Goal: Transaction & Acquisition: Book appointment/travel/reservation

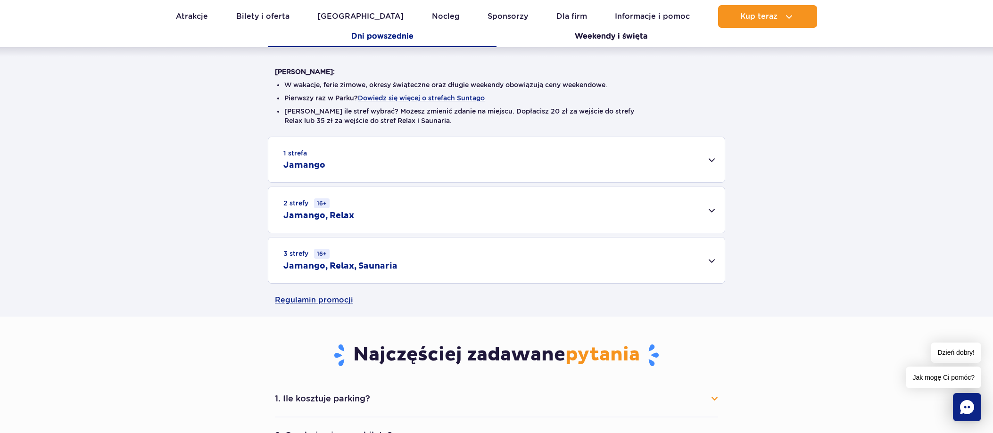
scroll to position [214, 0]
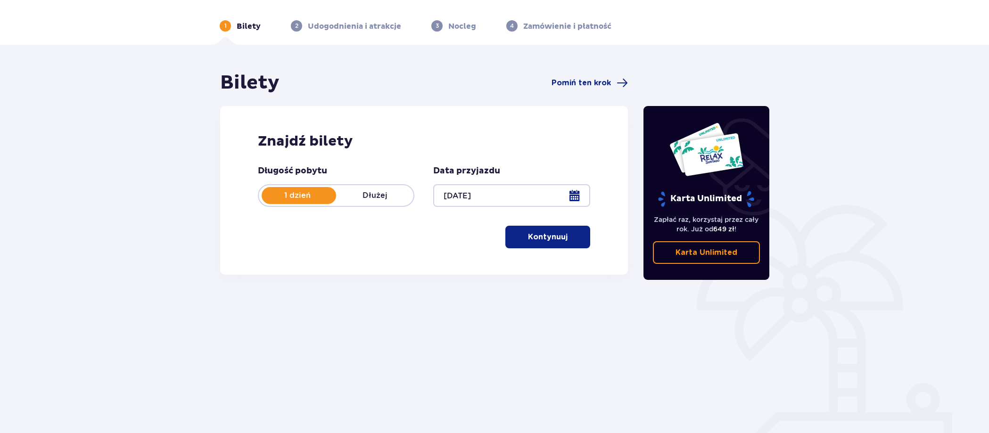
scroll to position [26, 0]
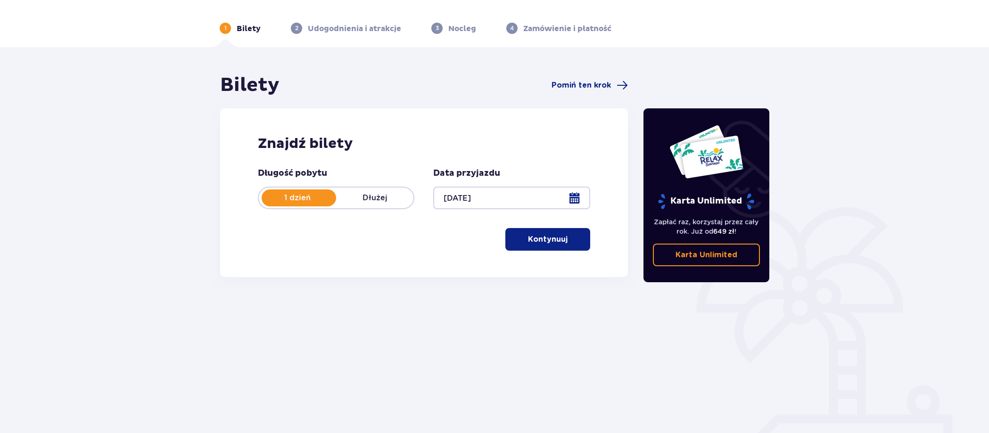
click at [537, 243] on p "Kontynuuj" at bounding box center [548, 239] width 40 height 10
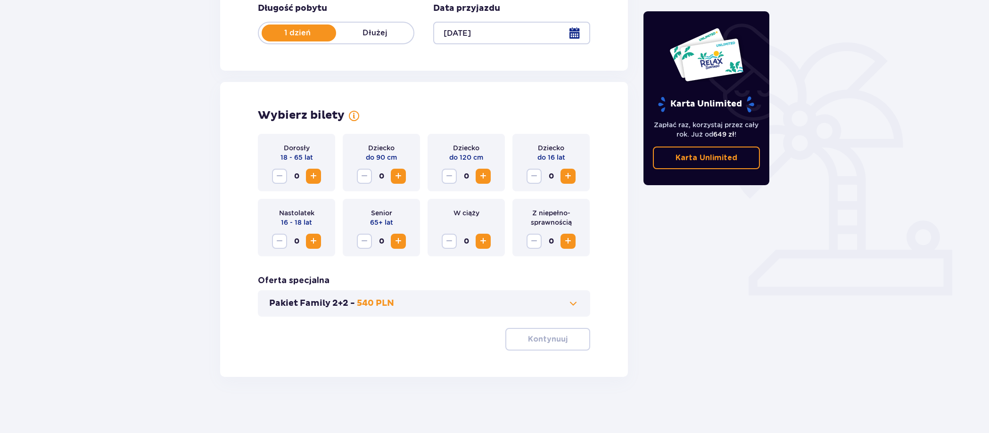
scroll to position [192, 0]
click at [314, 180] on span "Increase" at bounding box center [313, 175] width 11 height 11
click at [314, 187] on div "Dorosły 18 - 65 lat 1" at bounding box center [296, 162] width 77 height 58
click at [314, 183] on button "Increase" at bounding box center [313, 175] width 15 height 15
click at [545, 344] on p "Kontynuuj" at bounding box center [548, 339] width 40 height 10
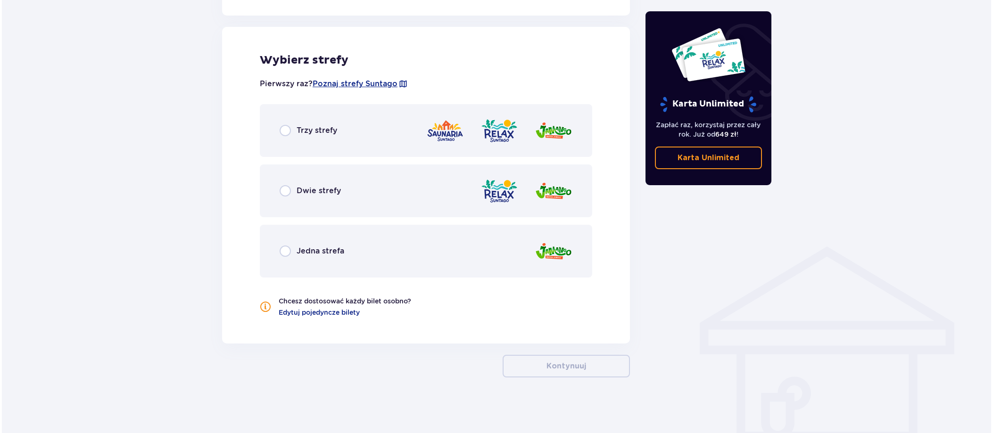
scroll to position [520, 0]
click at [360, 81] on span "Poznaj strefy Suntago" at bounding box center [353, 83] width 85 height 10
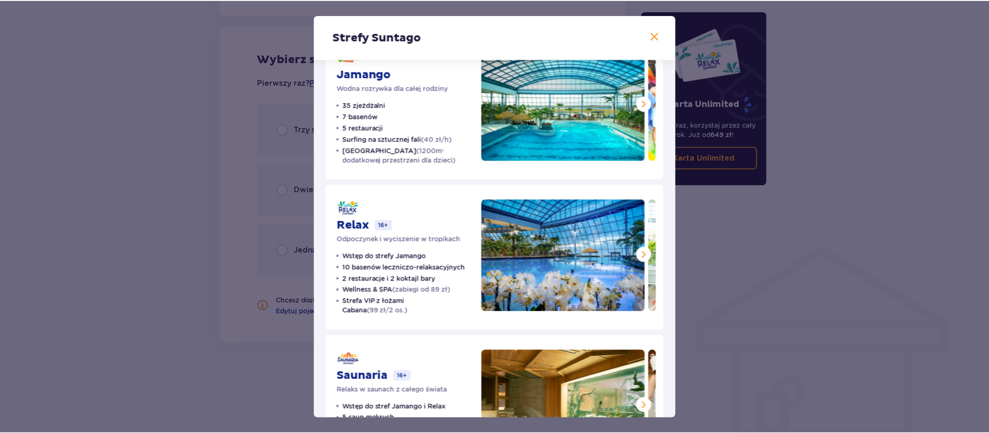
scroll to position [37, 0]
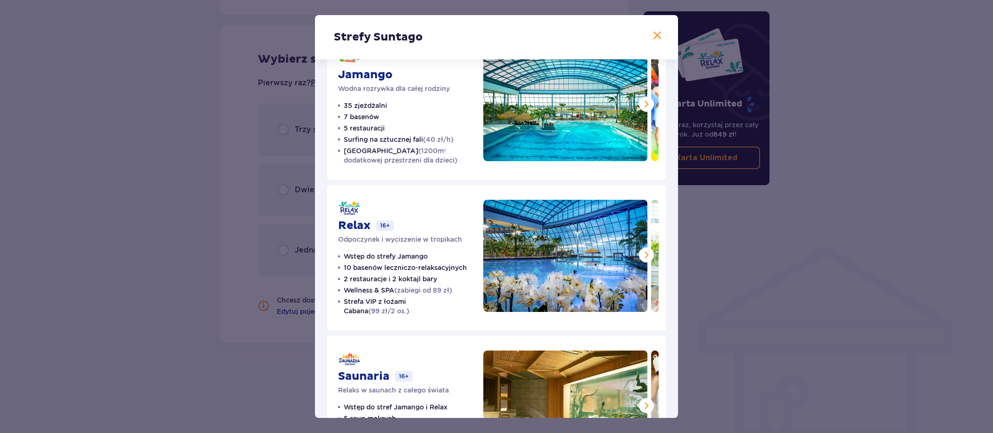
click at [656, 32] on span at bounding box center [657, 35] width 11 height 11
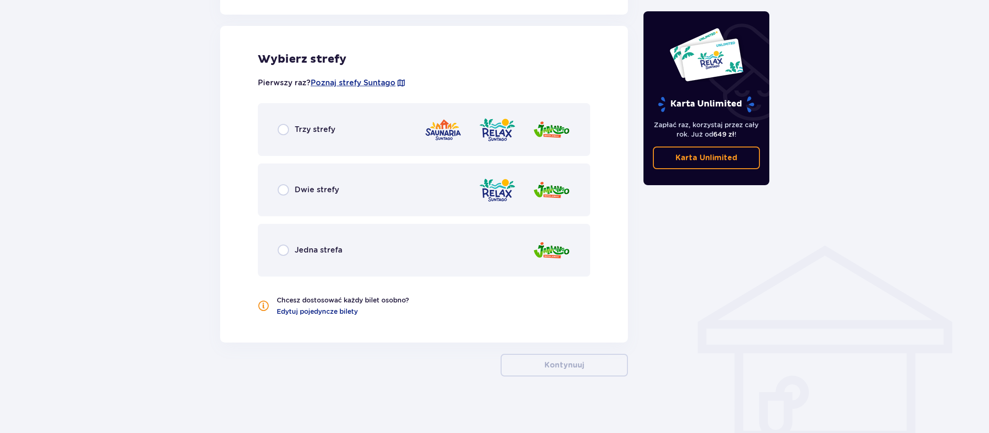
click at [356, 182] on div "Dwie strefy" at bounding box center [424, 190] width 332 height 53
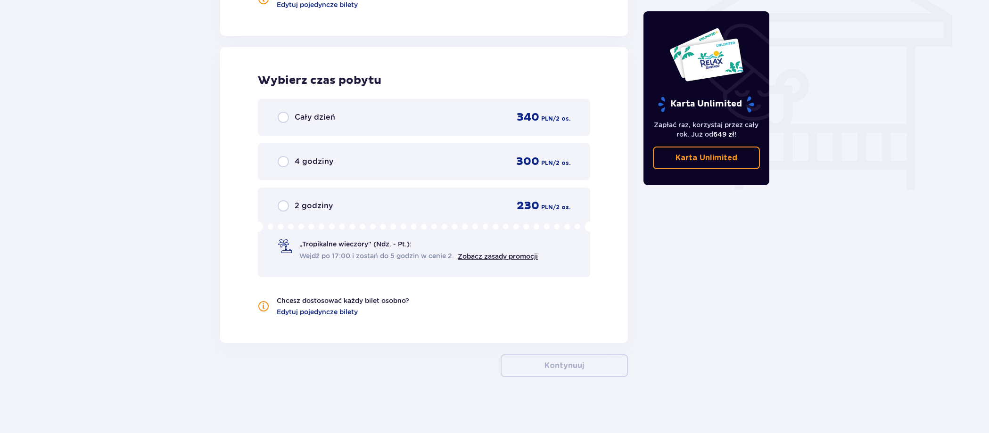
scroll to position [827, 0]
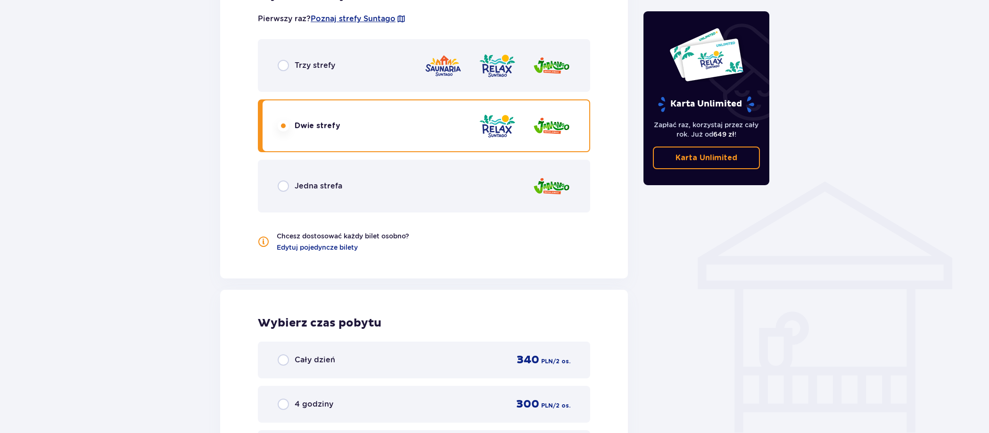
click at [351, 86] on div "Trzy strefy" at bounding box center [424, 65] width 332 height 53
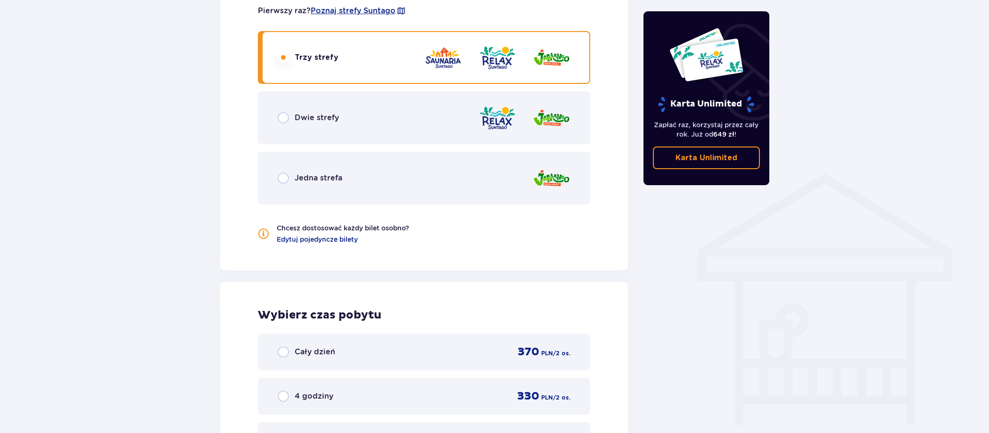
click at [340, 124] on div "Dwie strefy" at bounding box center [424, 117] width 332 height 53
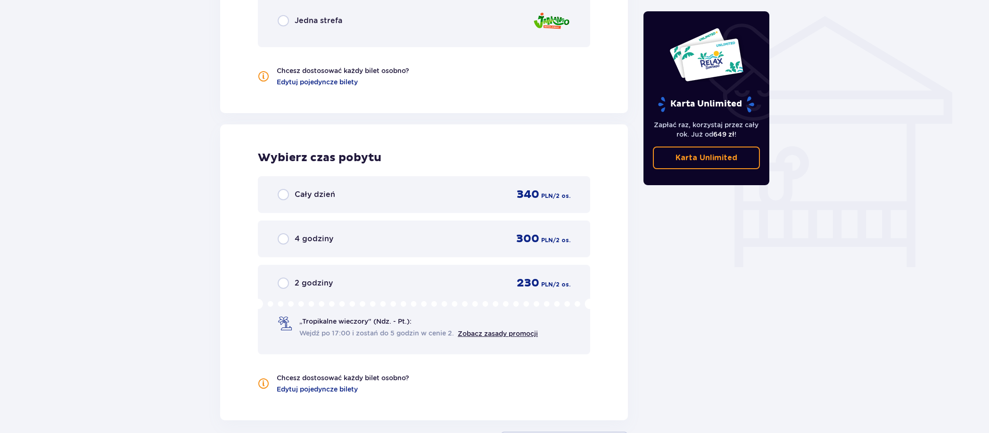
scroll to position [733, 0]
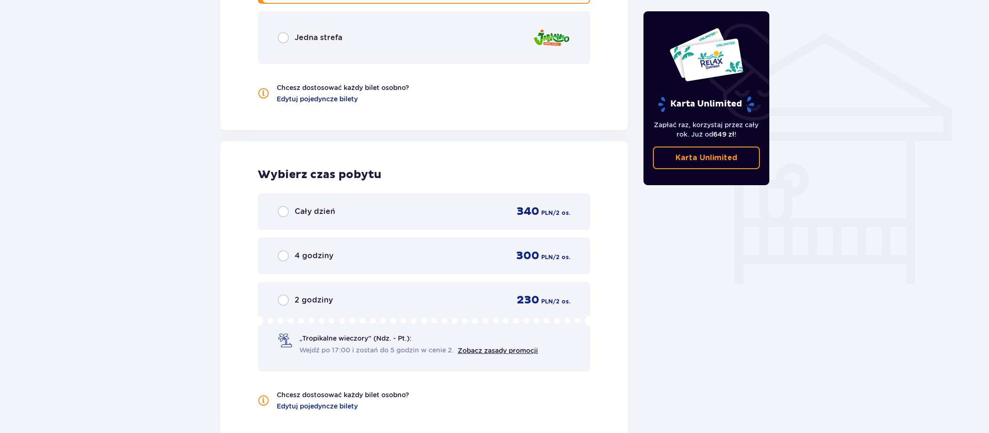
click at [342, 52] on div "Jedna strefa" at bounding box center [424, 37] width 332 height 53
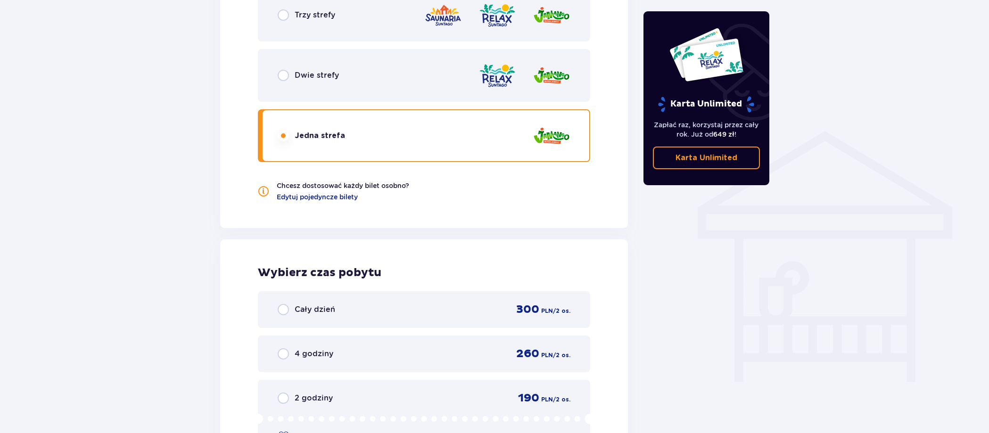
click at [342, 59] on div "Dwie strefy" at bounding box center [424, 75] width 332 height 53
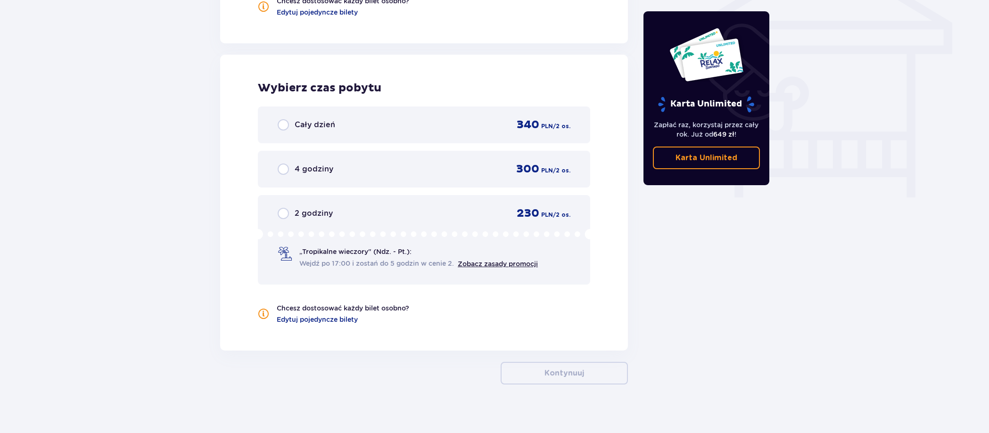
scroll to position [815, 0]
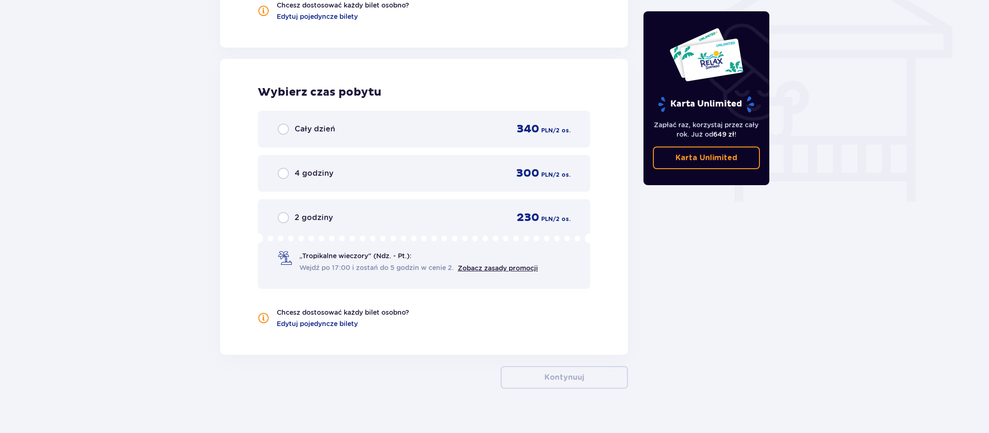
click at [370, 263] on p "Wejdź po 17:00 i zostań do 5 godzin w cenie 2." at bounding box center [378, 268] width 158 height 10
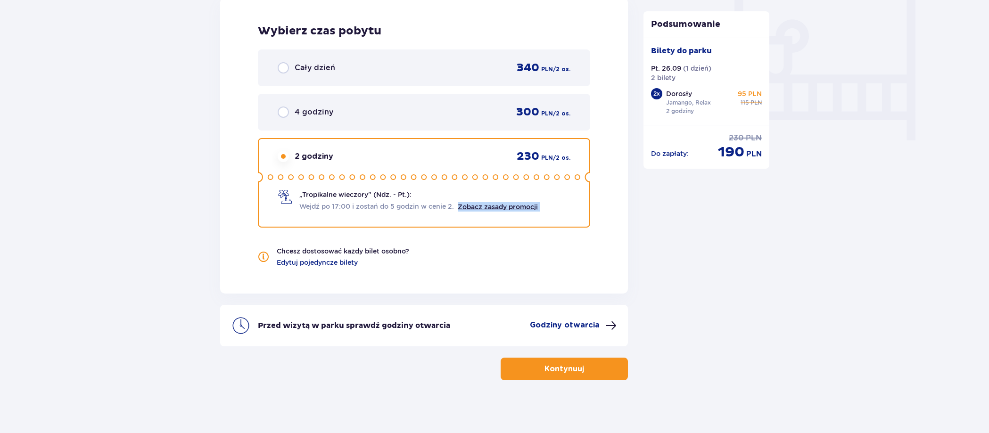
click at [338, 233] on div "Wybierz czas pobytu Cały dzień 340 PLN / 2 os. 4 godziny 300 PLN / 2 os. 2 godz…" at bounding box center [424, 146] width 408 height 296
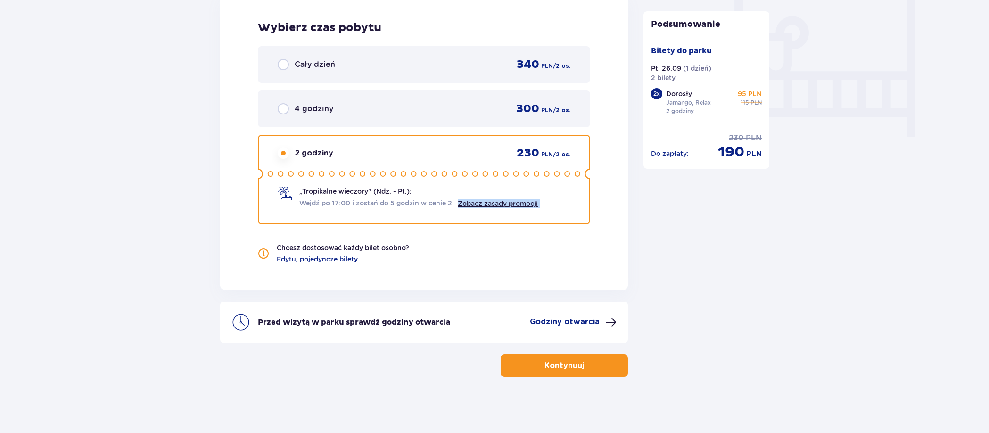
scroll to position [880, 0]
click at [372, 187] on p "„Tropikalne wieczory" (Ndz. - Pt.):" at bounding box center [355, 190] width 112 height 9
click at [357, 158] on div "2 godziny 230 PLN / 2 os." at bounding box center [424, 153] width 293 height 14
click at [352, 77] on div "Cały dzień 340 PLN / 2 os." at bounding box center [424, 64] width 332 height 37
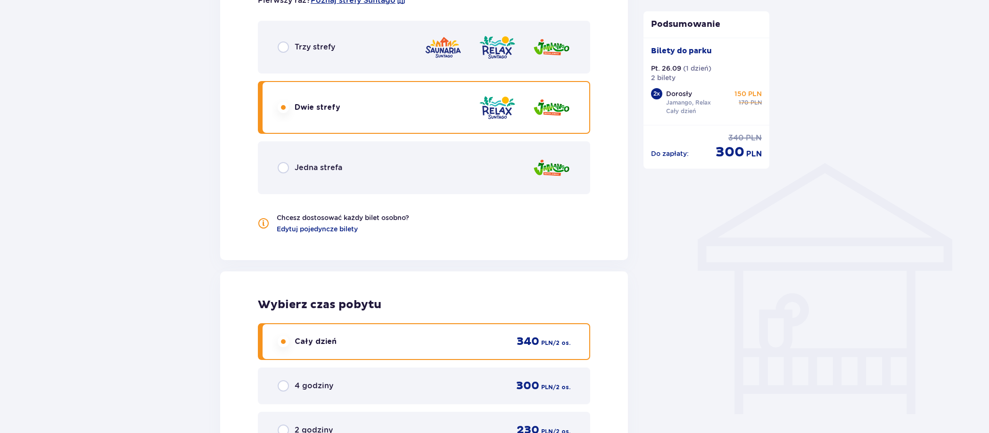
scroll to position [602, 0]
click at [376, 58] on div "Trzy strefy" at bounding box center [424, 48] width 332 height 53
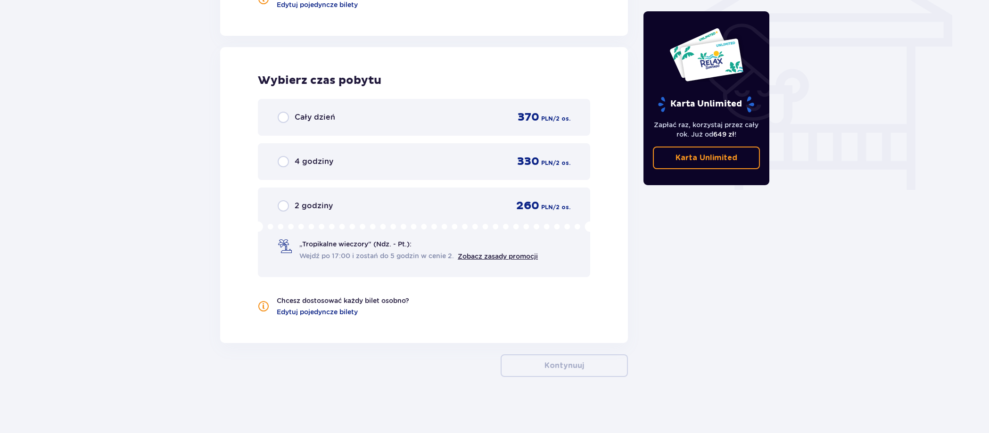
scroll to position [827, 0]
click at [371, 125] on div "Cały dzień 370 PLN / 2 os." at bounding box center [424, 117] width 332 height 37
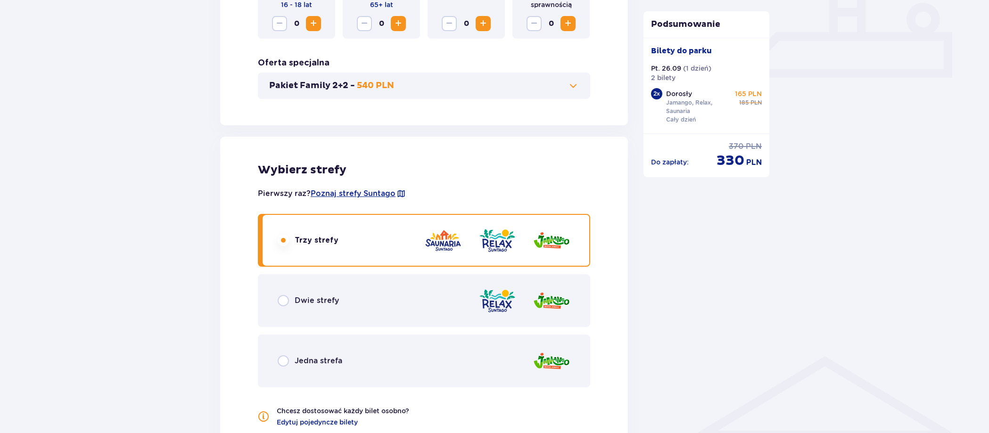
scroll to position [372, 0]
